Goal: Task Accomplishment & Management: Complete application form

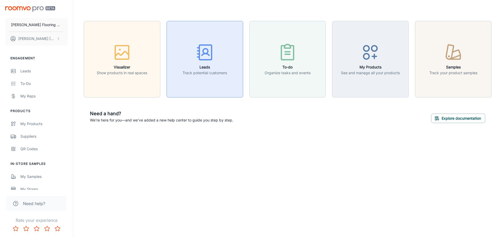
click at [204, 60] on icon "button" at bounding box center [205, 53] width 20 height 20
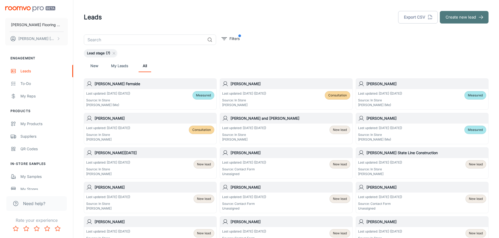
click at [448, 18] on button "Create new lead" at bounding box center [463, 17] width 49 height 13
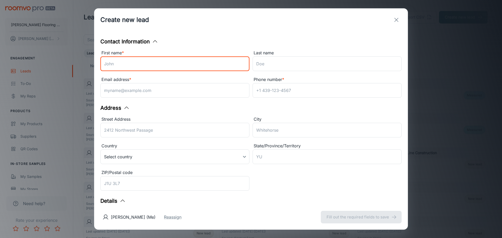
click at [154, 62] on input "First name *" at bounding box center [174, 64] width 149 height 15
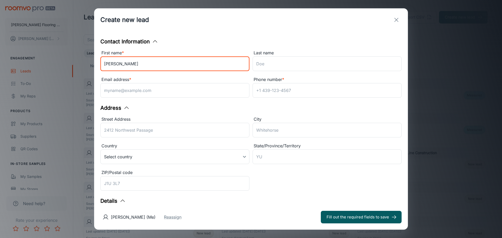
type input "[PERSON_NAME]"
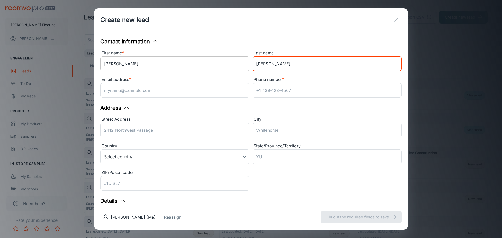
type input "[PERSON_NAME]"
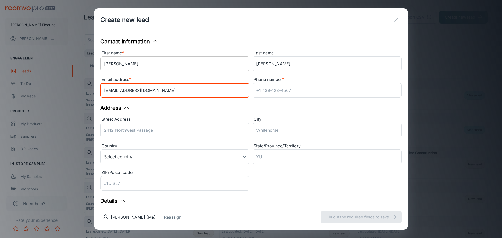
type input "[EMAIL_ADDRESS][DOMAIN_NAME]"
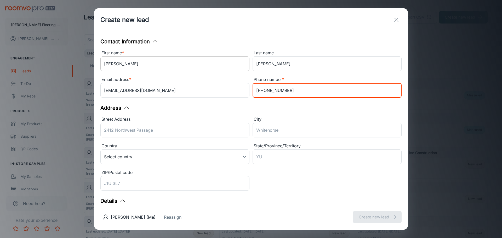
type input "[PHONE_NUMBER]"
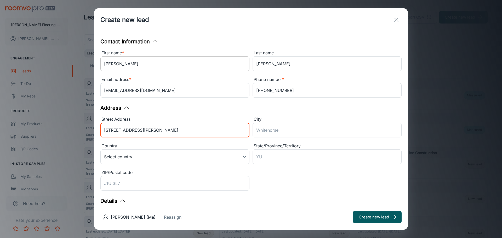
type input "[STREET_ADDRESS][PERSON_NAME]"
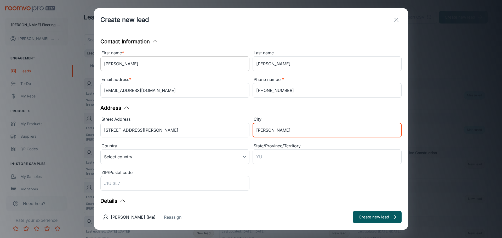
type input "[PERSON_NAME]"
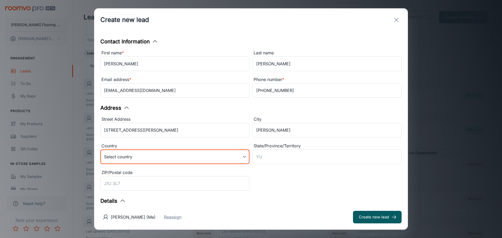
click at [170, 159] on body "[PERSON_NAME] Flooring Center [PERSON_NAME] Engagement Leads To-do My Reps Prod…" at bounding box center [251, 119] width 502 height 238
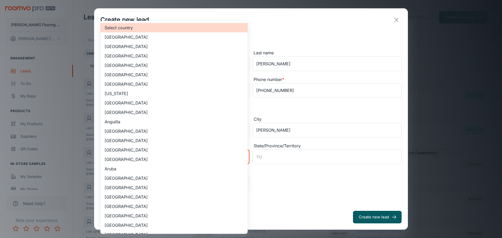
click at [131, 47] on li "[GEOGRAPHIC_DATA]" at bounding box center [173, 46] width 147 height 9
type input "US"
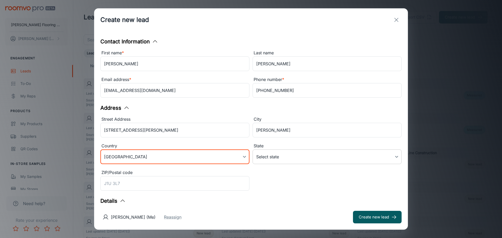
click at [282, 161] on body "[PERSON_NAME] Flooring Center [PERSON_NAME] Engagement Leads To-do My Reps Prod…" at bounding box center [251, 119] width 502 height 238
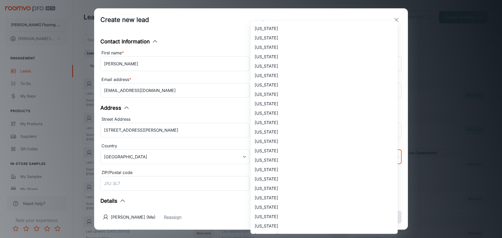
scroll to position [157, 0]
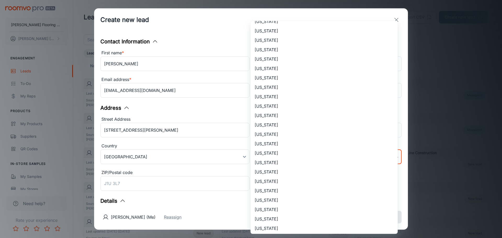
click at [266, 75] on li "[US_STATE]" at bounding box center [324, 77] width 147 height 9
type input "[US_STATE]"
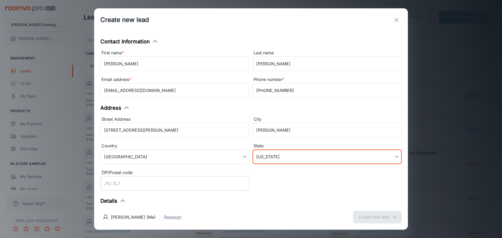
click at [172, 187] on input "ZIP/Postal code" at bounding box center [174, 183] width 149 height 15
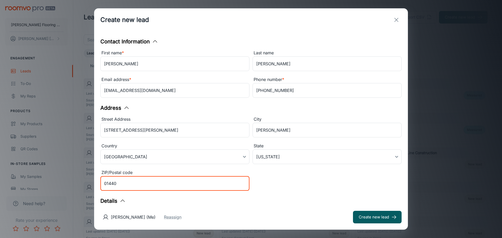
type input "01440"
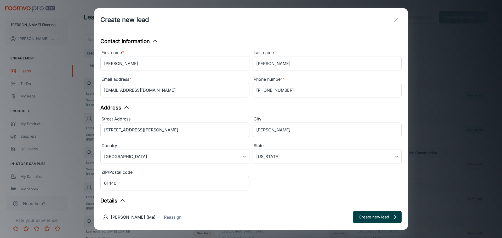
click at [382, 216] on button "Create new lead" at bounding box center [377, 217] width 49 height 13
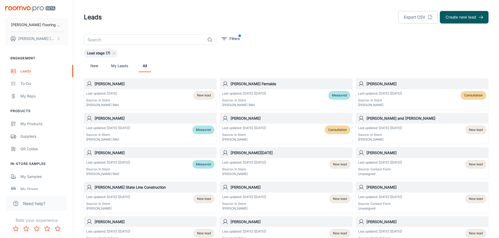
click at [135, 102] on div "Last updated: [DATE] Source: In Store [PERSON_NAME] (Me) New lead" at bounding box center [150, 99] width 128 height 16
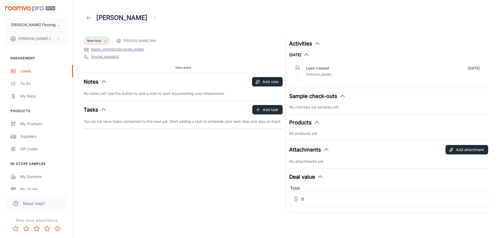
click at [182, 68] on span "View more" at bounding box center [183, 67] width 16 height 5
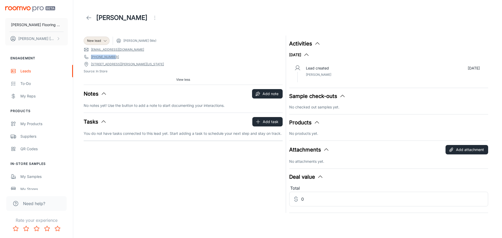
drag, startPoint x: 112, startPoint y: 57, endPoint x: 92, endPoint y: 60, distance: 20.7
click at [92, 60] on div "New lead [PERSON_NAME] (Me) [EMAIL_ADDRESS][DOMAIN_NAME] [PHONE_NUMBER] [STREET…" at bounding box center [183, 60] width 199 height 49
copy link "[PHONE_NUMBER]"
click at [90, 16] on icon at bounding box center [89, 18] width 6 height 6
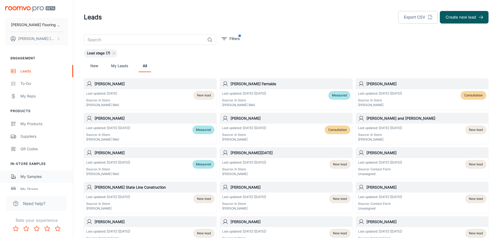
click at [32, 175] on div "My Samples" at bounding box center [43, 177] width 47 height 6
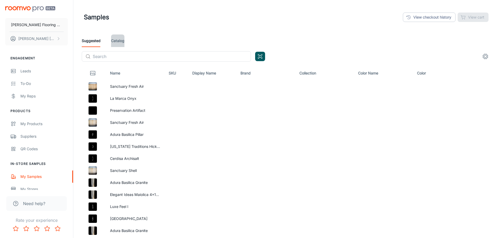
click at [111, 41] on link "Catalog" at bounding box center [117, 41] width 13 height 13
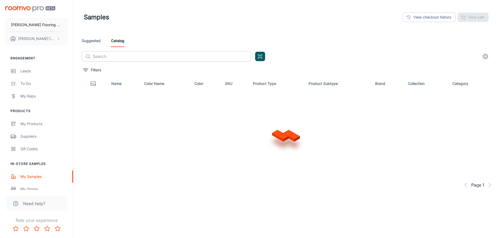
click at [117, 56] on input "text" at bounding box center [172, 56] width 158 height 10
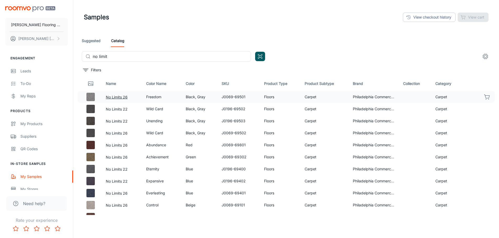
click at [119, 97] on button "No Limits 26" at bounding box center [117, 97] width 22 height 6
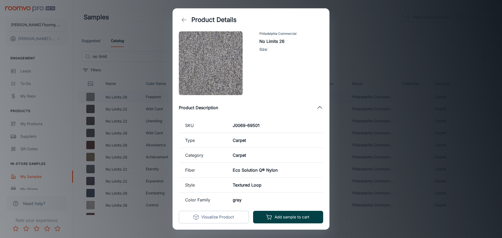
click at [283, 216] on button "Add sample to cart" at bounding box center [288, 217] width 70 height 13
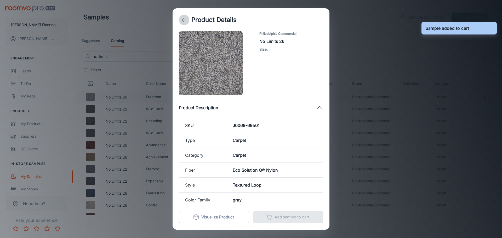
click at [186, 17] on icon "back" at bounding box center [184, 20] width 6 height 6
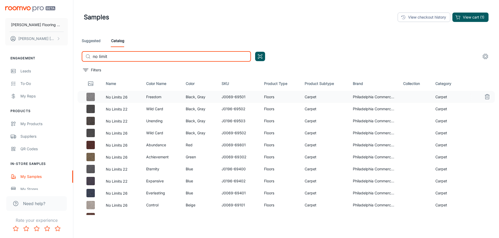
drag, startPoint x: 110, startPoint y: 56, endPoint x: 90, endPoint y: 56, distance: 20.1
click at [90, 56] on div "​ no limit ​" at bounding box center [166, 56] width 169 height 10
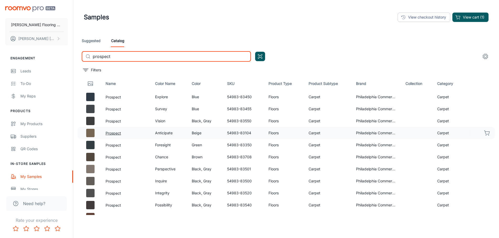
type input "prospect"
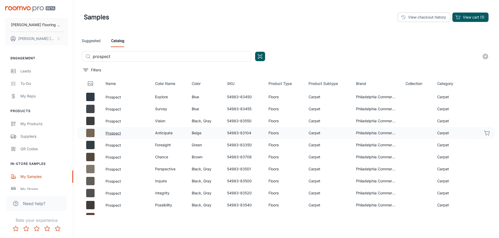
click at [115, 131] on button "Prospect" at bounding box center [112, 134] width 15 height 6
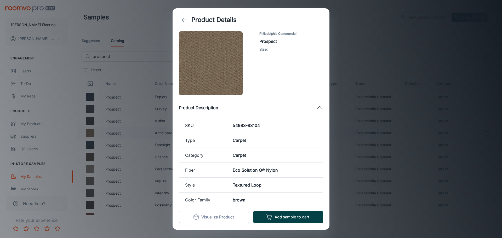
click at [290, 220] on button "Add sample to cart" at bounding box center [288, 217] width 70 height 13
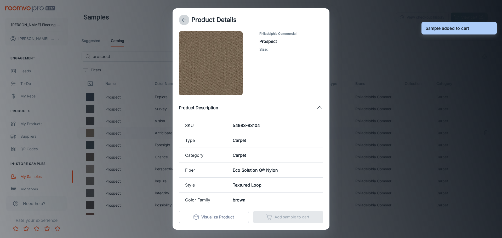
click at [183, 22] on icon "back" at bounding box center [184, 20] width 6 height 6
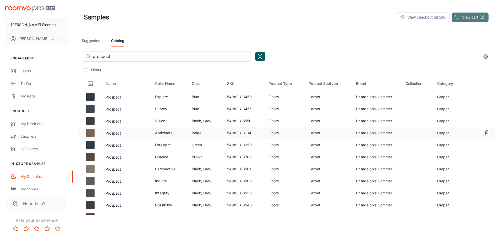
click at [463, 19] on button "View cart (2)" at bounding box center [469, 17] width 37 height 9
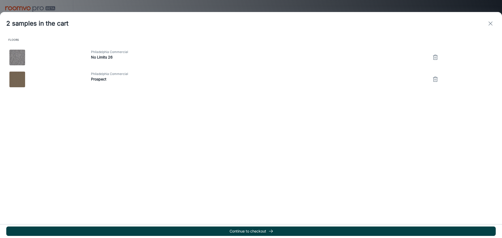
click at [263, 230] on button "Continue to checkout" at bounding box center [251, 231] width 490 height 9
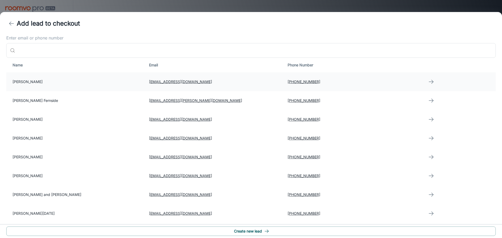
click at [15, 83] on td "[PERSON_NAME]" at bounding box center [75, 81] width 139 height 19
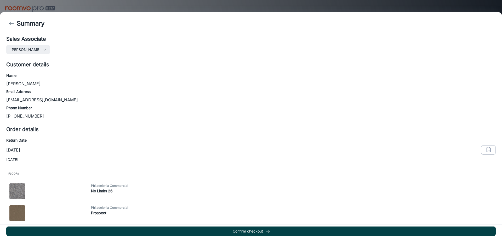
click at [257, 231] on button "Confirm checkout" at bounding box center [251, 231] width 490 height 9
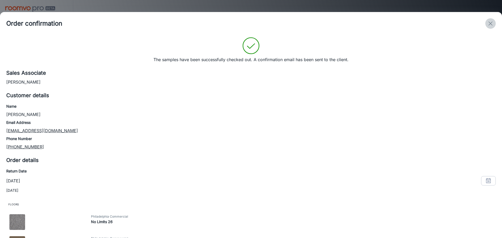
click at [491, 23] on line "exit" at bounding box center [491, 24] width 4 height 4
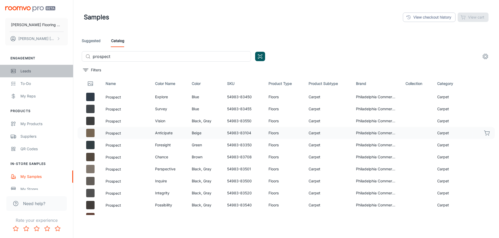
click at [28, 70] on div "Leads" at bounding box center [43, 71] width 47 height 6
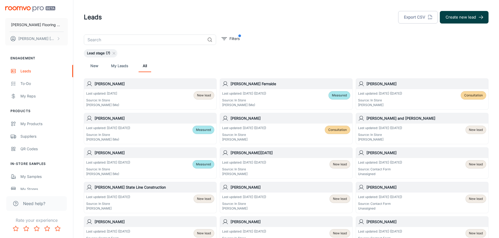
click at [452, 14] on button "Create new lead" at bounding box center [463, 17] width 49 height 13
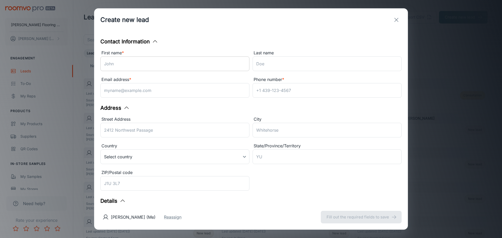
click at [138, 66] on input "First name *" at bounding box center [174, 64] width 149 height 15
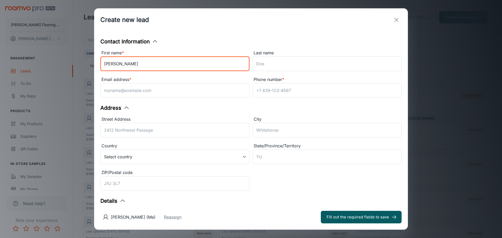
type input "[PERSON_NAME]"
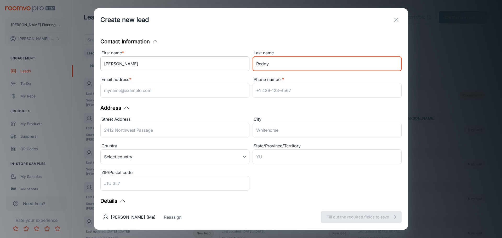
type input "Reddy"
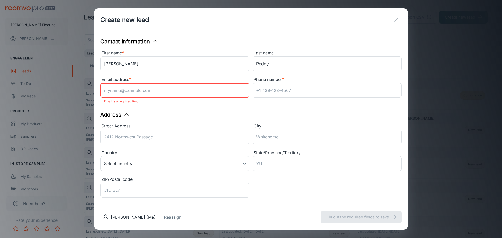
click at [168, 91] on input "Email address *" at bounding box center [174, 90] width 149 height 15
paste input "[EMAIL_ADDRESS][DOMAIN_NAME]"
type input "[EMAIL_ADDRESS][DOMAIN_NAME]"
click at [132, 136] on input "Street Address" at bounding box center [174, 137] width 149 height 15
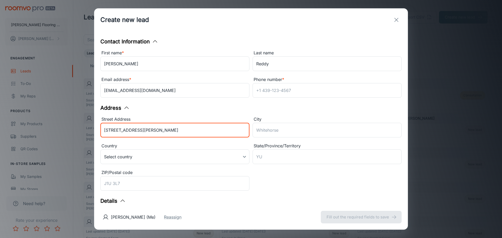
type input "[STREET_ADDRESS][PERSON_NAME]"
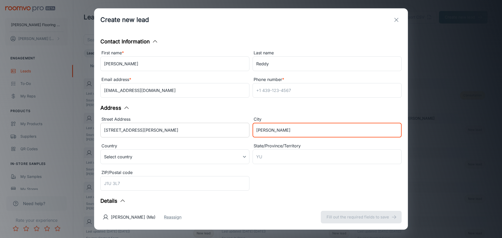
type input "[PERSON_NAME]"
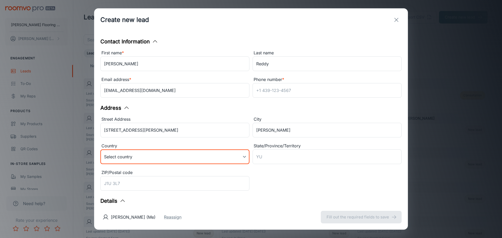
click at [158, 160] on body "[PERSON_NAME] Flooring Center [PERSON_NAME] Engagement Leads To-do My Reps Prod…" at bounding box center [251, 119] width 502 height 238
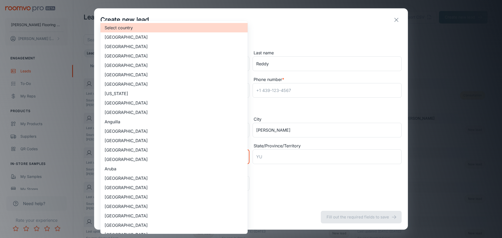
click at [140, 47] on li "[GEOGRAPHIC_DATA]" at bounding box center [173, 46] width 147 height 9
type input "US"
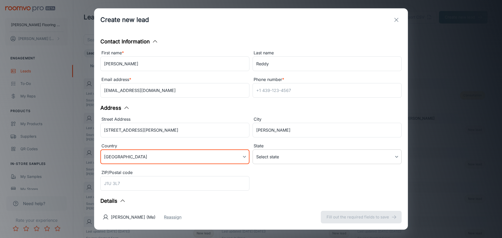
click at [270, 159] on body "[PERSON_NAME] Flooring Center [PERSON_NAME] Engagement Leads To-do My Reps Prod…" at bounding box center [251, 119] width 502 height 238
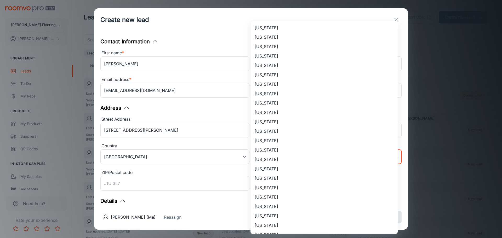
scroll to position [105, 0]
click at [276, 132] on li "[US_STATE]" at bounding box center [324, 130] width 147 height 9
type input "[US_STATE]"
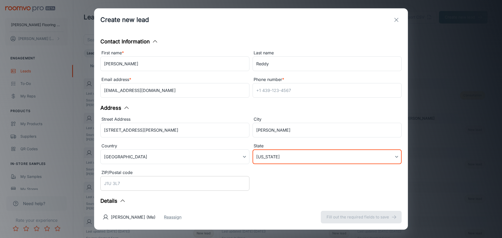
click at [136, 186] on input "ZIP/Postal code" at bounding box center [174, 183] width 149 height 15
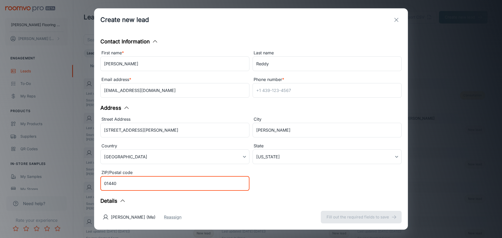
type input "01440"
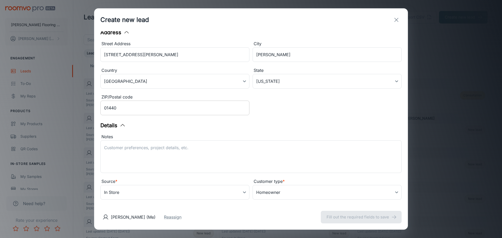
scroll to position [83, 0]
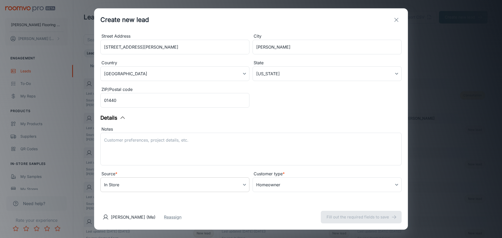
click at [146, 185] on body "[PERSON_NAME] Flooring Center [PERSON_NAME] Engagement Leads To-do My Reps Prod…" at bounding box center [251, 119] width 502 height 238
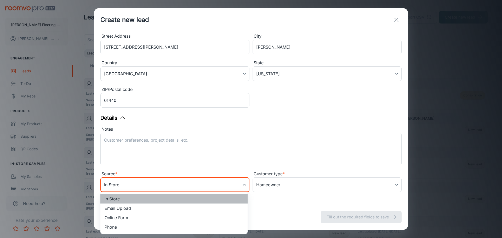
click at [129, 200] on li "In Store" at bounding box center [173, 198] width 147 height 9
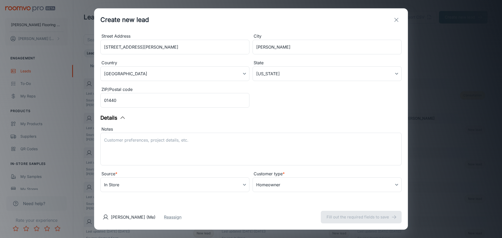
click at [303, 123] on div "Notes x ​" at bounding box center [249, 145] width 305 height 45
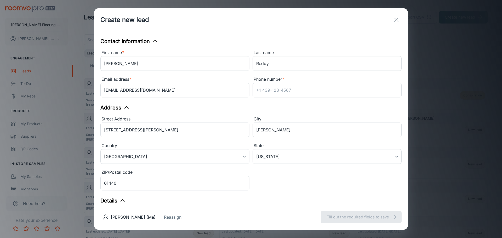
scroll to position [0, 0]
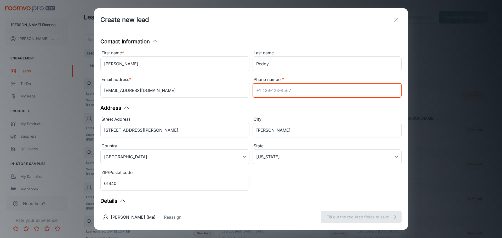
click at [270, 95] on input "Phone number *" at bounding box center [327, 90] width 149 height 15
click at [350, 118] on div "Address Street Address [STREET_ADDRESS][PERSON_NAME] of America [GEOGRAPHIC_DAT…" at bounding box center [250, 148] width 301 height 89
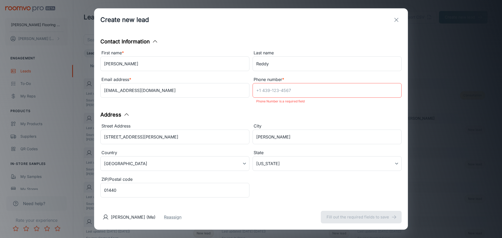
click at [299, 92] on input "Phone number *" at bounding box center [327, 90] width 149 height 15
click at [162, 91] on input "[EMAIL_ADDRESS][DOMAIN_NAME]" at bounding box center [174, 90] width 149 height 15
click at [301, 93] on input "Phone number *" at bounding box center [327, 90] width 149 height 15
paste input "[PHONE_NUMBER]"
type input "[PHONE_NUMBER]"
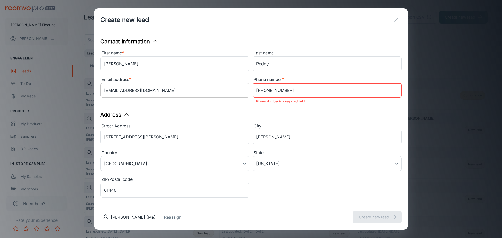
click at [171, 91] on input "[EMAIL_ADDRESS][DOMAIN_NAME]" at bounding box center [174, 90] width 149 height 15
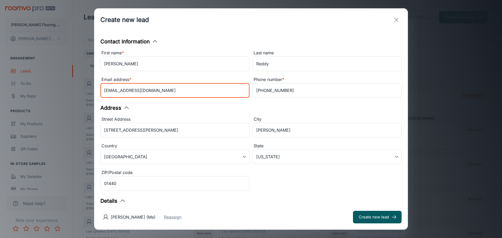
drag, startPoint x: 171, startPoint y: 91, endPoint x: 56, endPoint y: 90, distance: 115.4
click at [56, 90] on div "Create new lead Contact Information First name * [PERSON_NAME] ​ Last name [PER…" at bounding box center [251, 119] width 502 height 238
click at [445, 188] on div "Create new lead Contact Information First name * [PERSON_NAME] ​ Last name [PER…" at bounding box center [251, 119] width 502 height 238
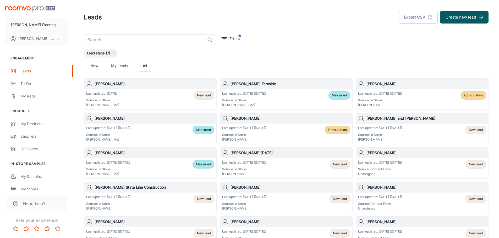
click at [134, 94] on div "Last updated: [DATE] Source: In Store [PERSON_NAME] (Me) New lead" at bounding box center [150, 99] width 128 height 16
click at [475, 18] on button "Create new lead" at bounding box center [463, 17] width 49 height 13
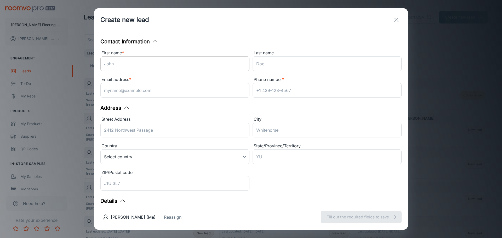
click at [177, 65] on input "First name *" at bounding box center [174, 64] width 149 height 15
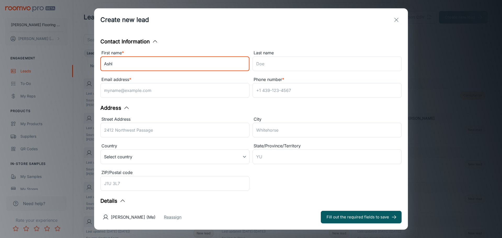
type input "[PERSON_NAME]"
click at [288, 64] on input "Last name" at bounding box center [327, 64] width 149 height 15
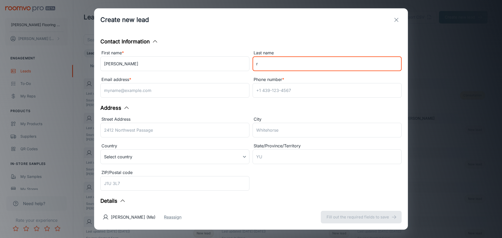
type input "Reddy"
click at [157, 96] on input "Email address *" at bounding box center [174, 90] width 149 height 15
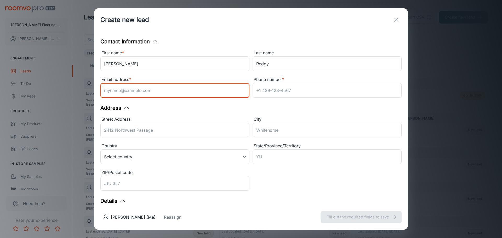
paste input "[EMAIL_ADDRESS][DOMAIN_NAME]"
type input "[EMAIL_ADDRESS][DOMAIN_NAME]"
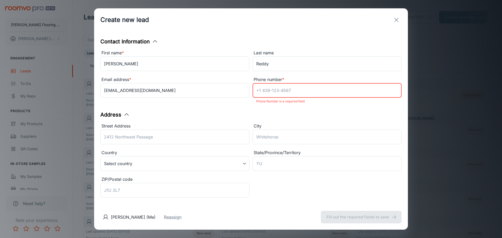
paste input "[PHONE_NUMBER]"
type input "[PHONE_NUMBER]"
click at [199, 142] on div "Street Address ​ City ​ Country Select country ​ State/Province/Territory ​ ZIP…" at bounding box center [249, 160] width 305 height 80
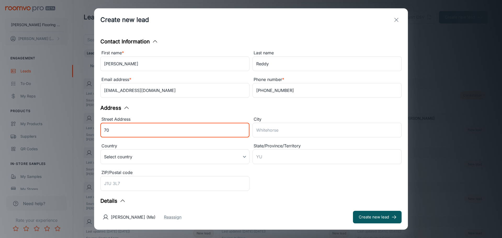
type input "[STREET_ADDRESS][PERSON_NAME]"
click at [273, 130] on input "City" at bounding box center [327, 130] width 149 height 15
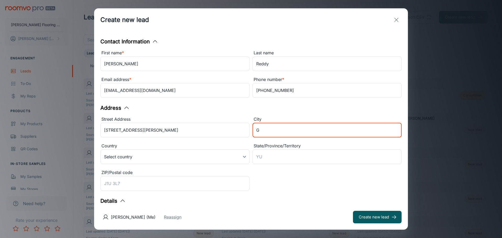
type input "[PERSON_NAME]"
type input "MA"
type input "01440"
click at [183, 160] on body "[PERSON_NAME] Flooring Center [PERSON_NAME] Engagement Leads To-do My Reps Prod…" at bounding box center [251, 119] width 502 height 238
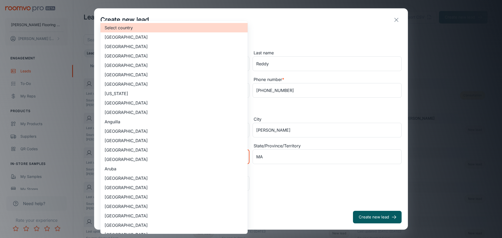
click at [139, 47] on li "[GEOGRAPHIC_DATA]" at bounding box center [173, 46] width 147 height 9
type input "US"
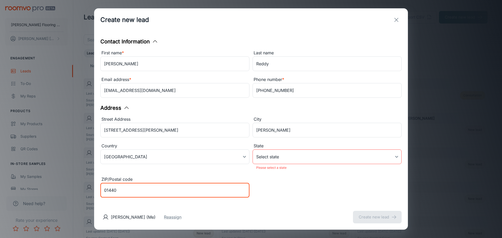
click at [279, 160] on body "[PERSON_NAME] Flooring Center [PERSON_NAME] Engagement Leads To-do My Reps Prod…" at bounding box center [251, 119] width 502 height 238
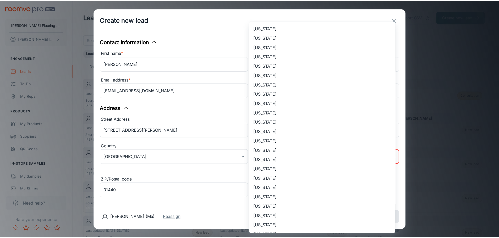
scroll to position [105, 0]
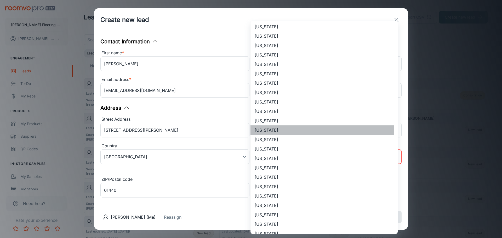
click at [277, 131] on li "[US_STATE]" at bounding box center [324, 130] width 147 height 9
type input "[US_STATE]"
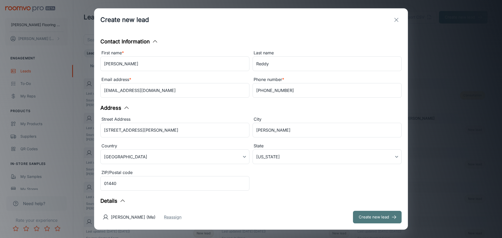
click at [378, 216] on button "Create new lead" at bounding box center [377, 217] width 49 height 13
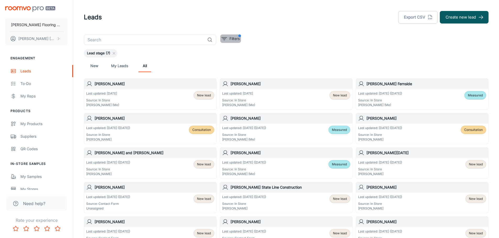
click at [239, 39] on button "Filters" at bounding box center [230, 39] width 21 height 8
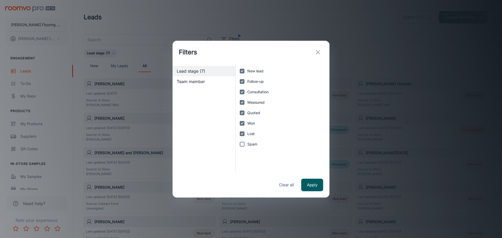
click at [316, 52] on icon "exit" at bounding box center [318, 52] width 6 height 6
